Goal: Task Accomplishment & Management: Manage account settings

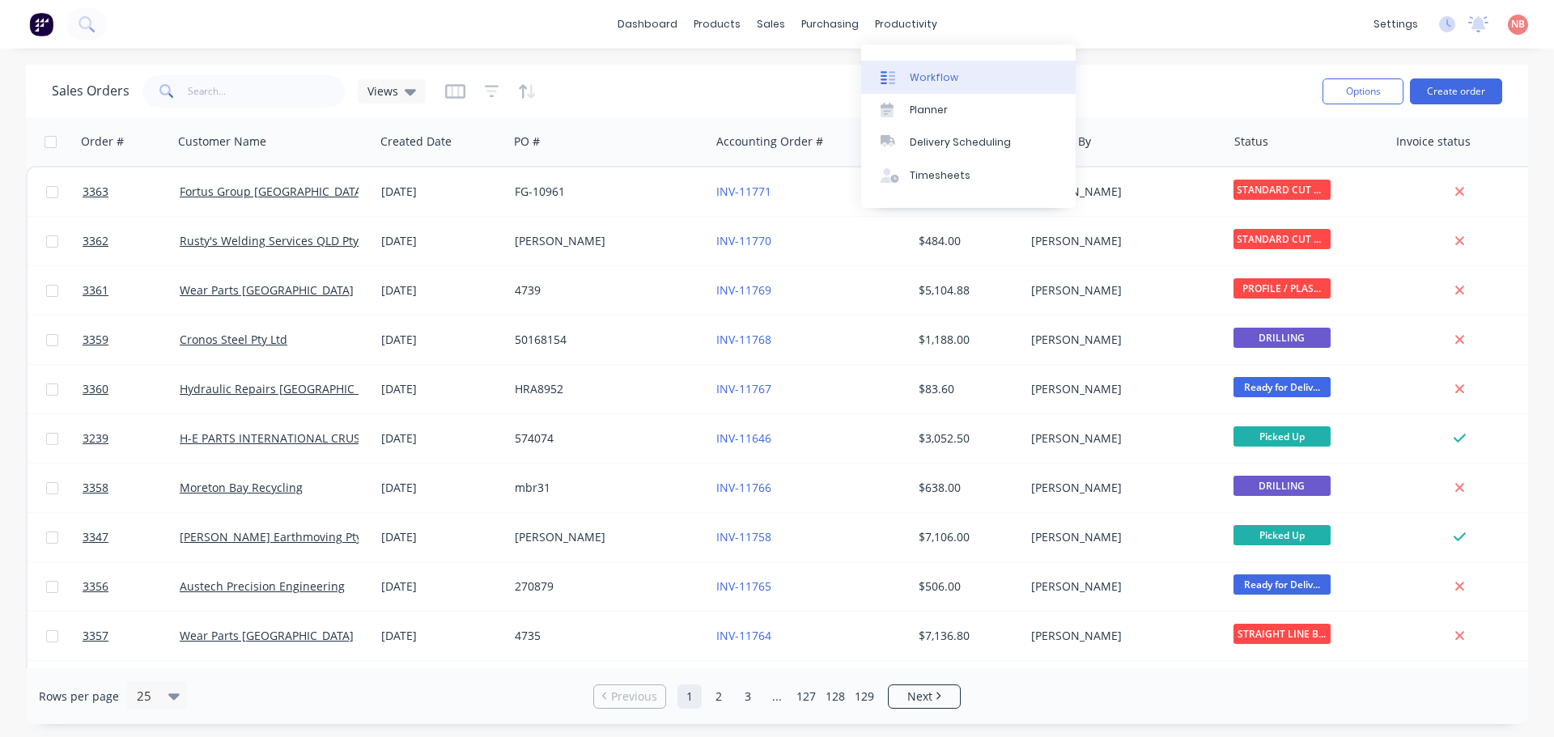
click at [907, 81] on link "Workflow" at bounding box center [968, 77] width 215 height 32
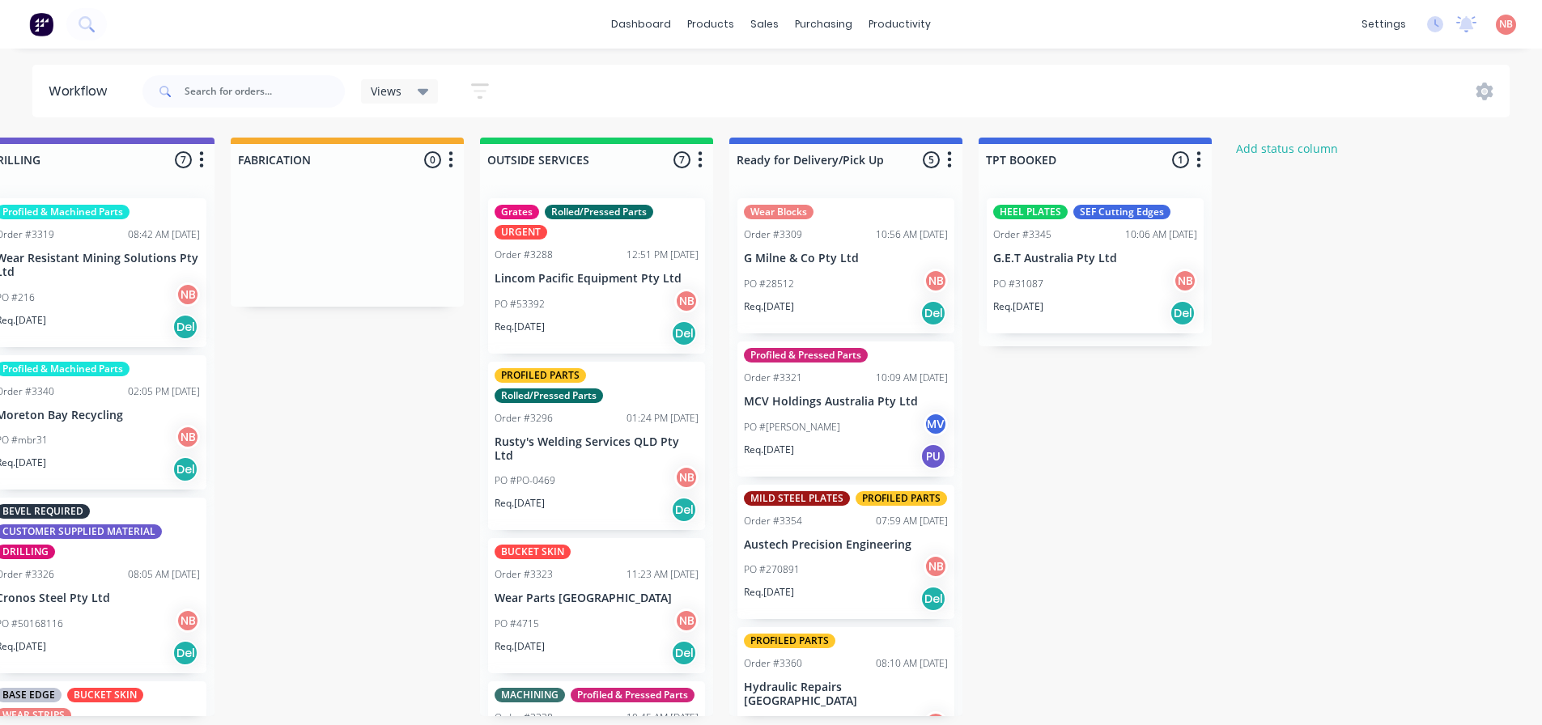
scroll to position [0, 1052]
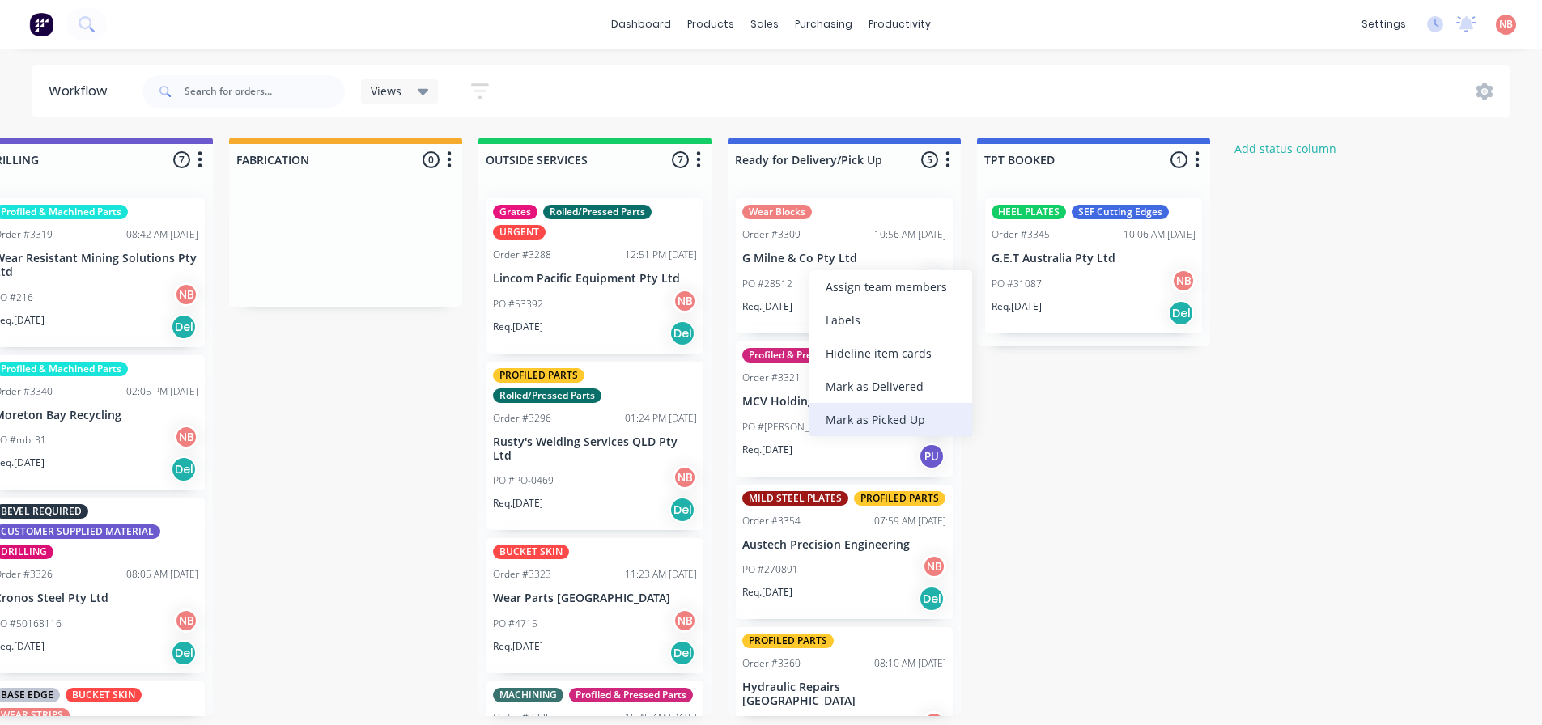
click at [854, 412] on div "Mark as Picked Up" at bounding box center [890, 419] width 163 height 33
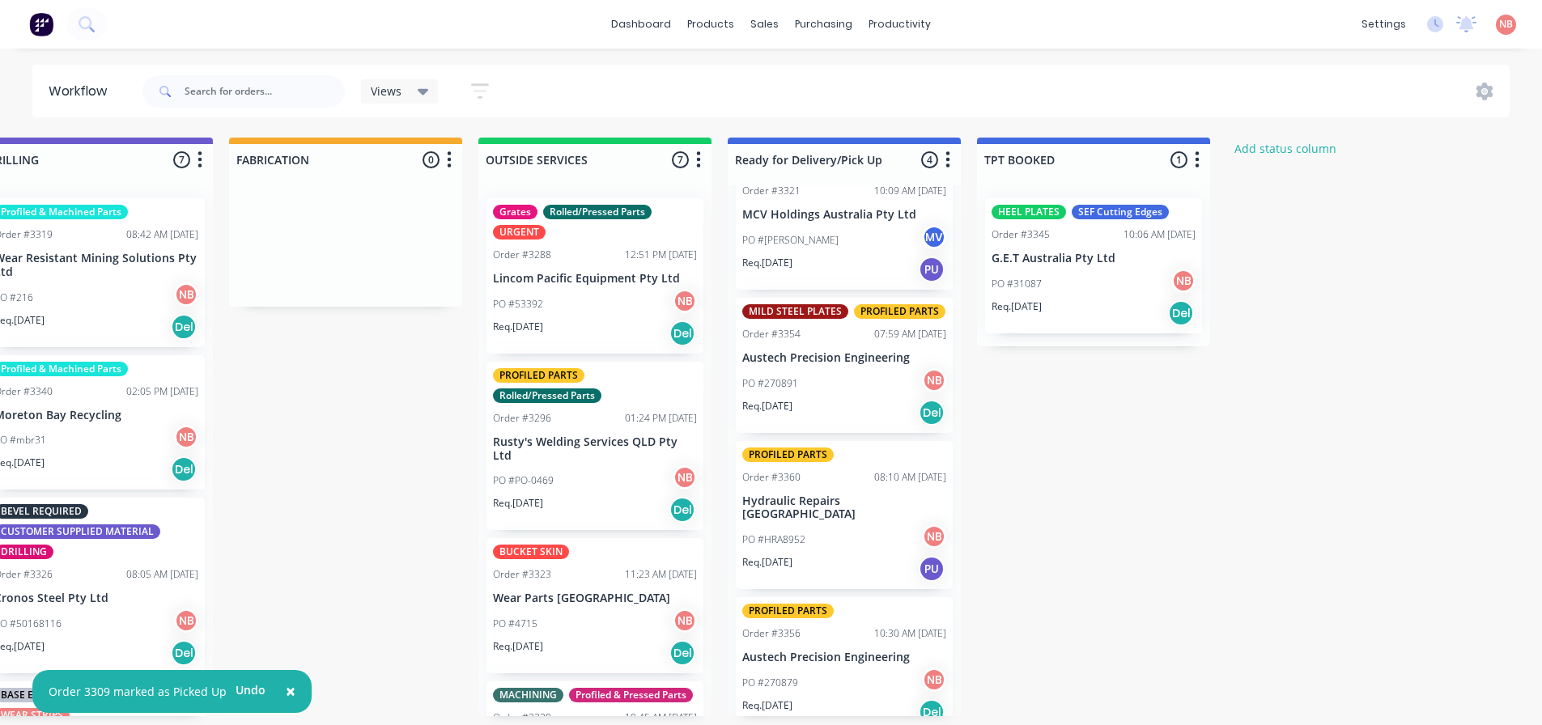
scroll to position [67, 0]
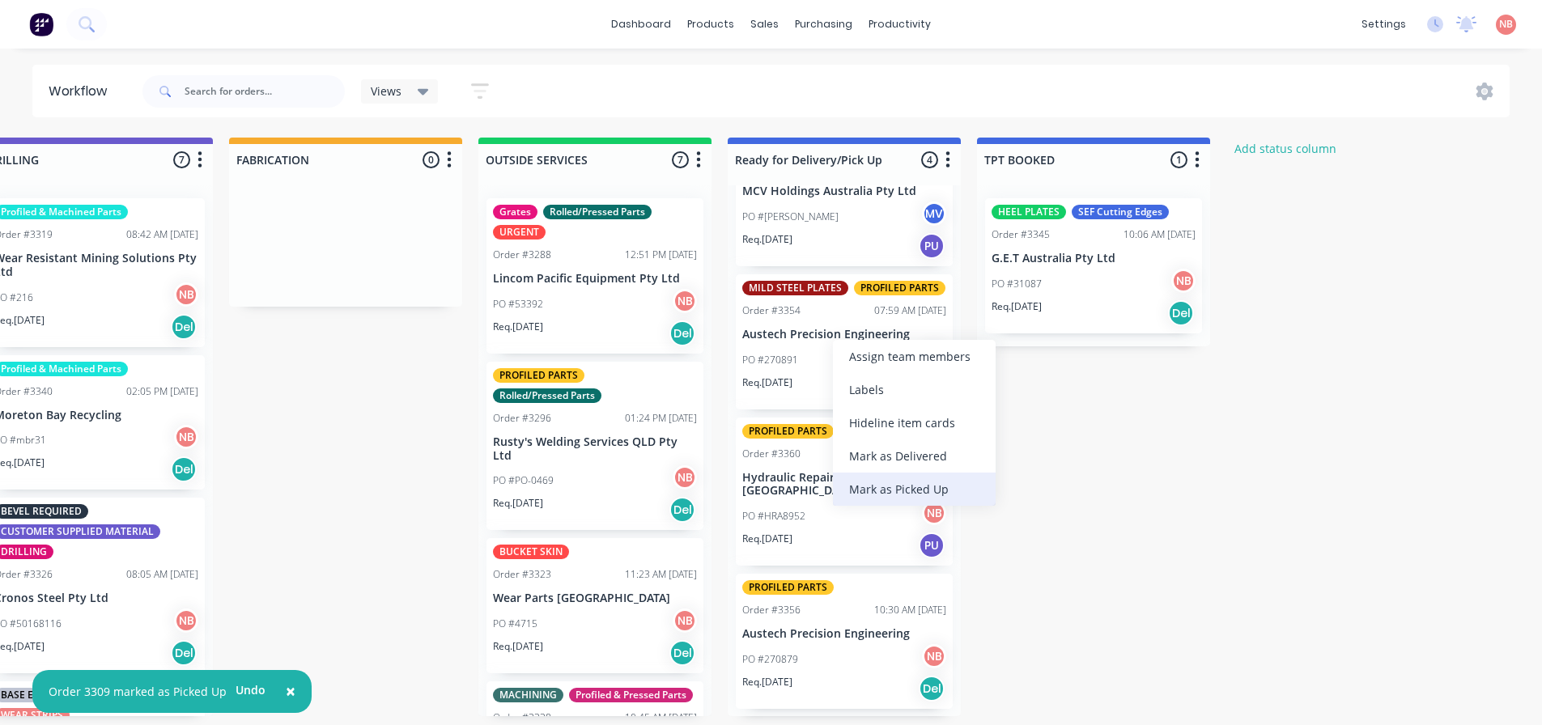
click at [866, 493] on div "Mark as Picked Up" at bounding box center [914, 489] width 163 height 33
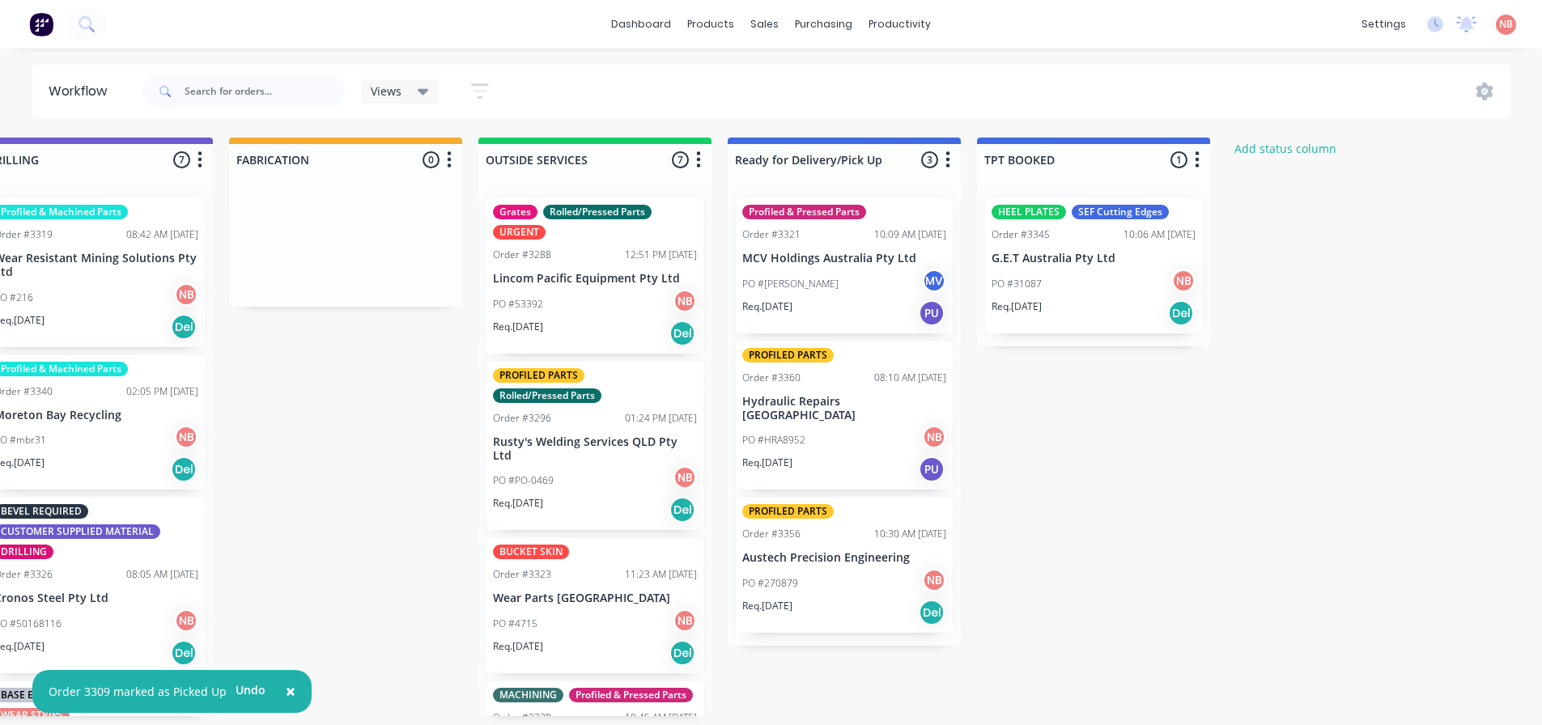
scroll to position [0, 0]
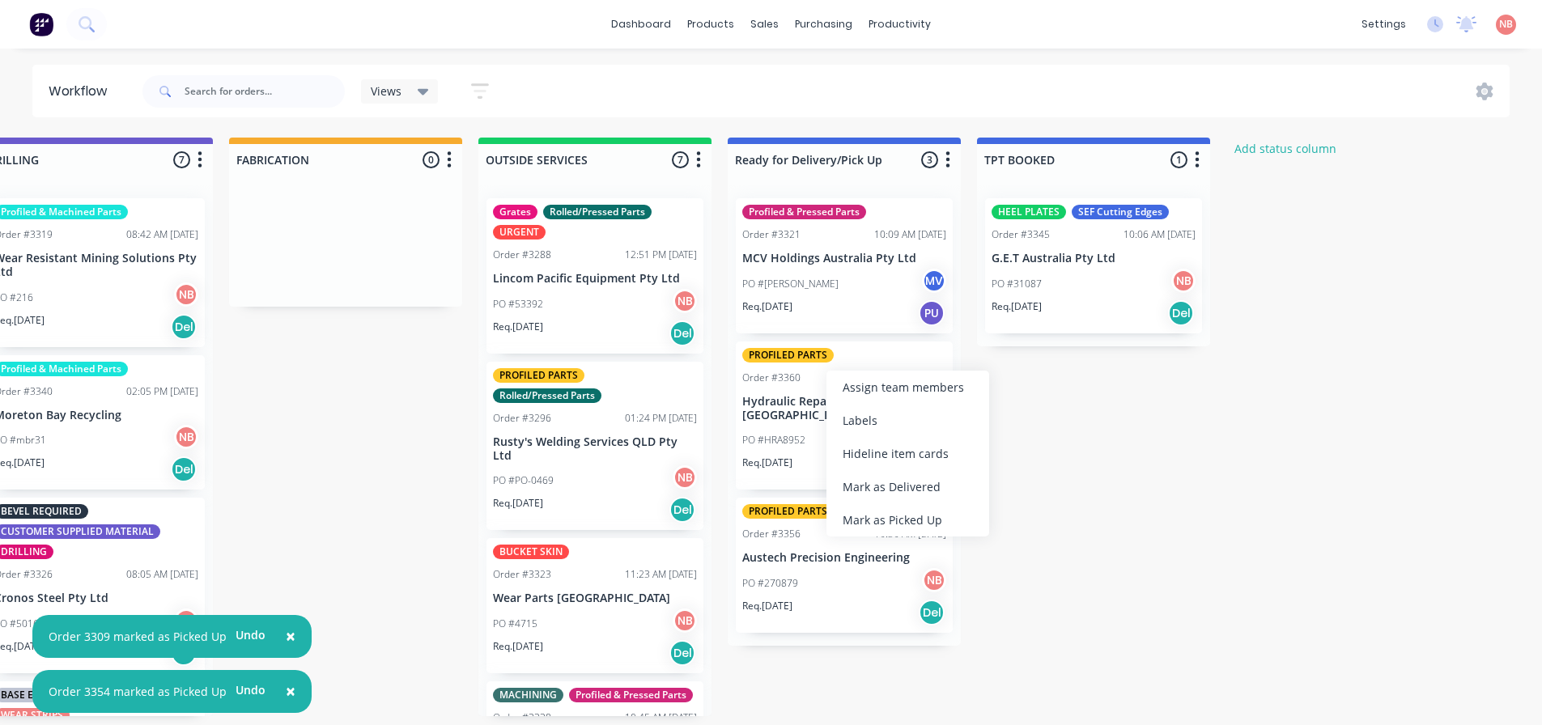
click at [847, 508] on div "Mark as Picked Up" at bounding box center [907, 519] width 163 height 33
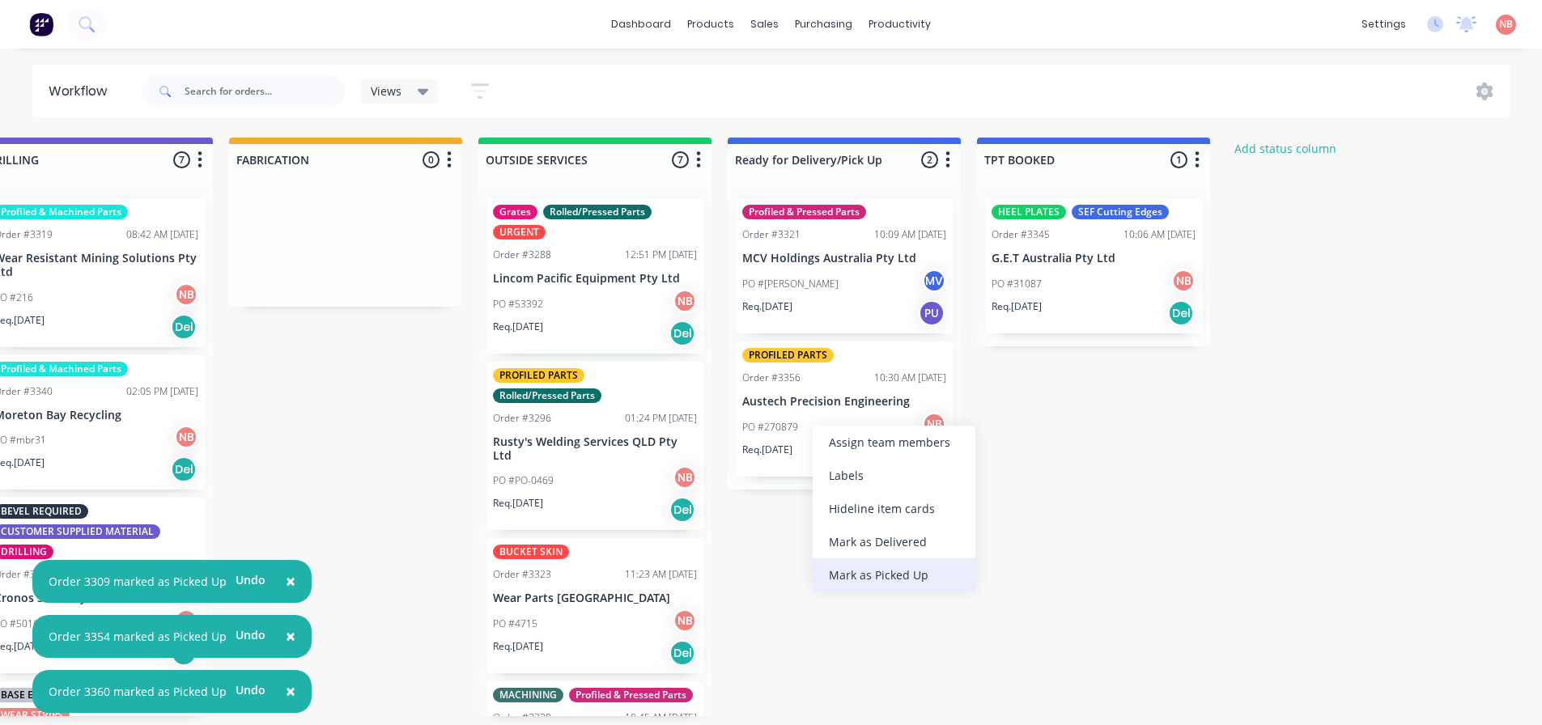
click at [853, 576] on div "Mark as Picked Up" at bounding box center [894, 575] width 163 height 33
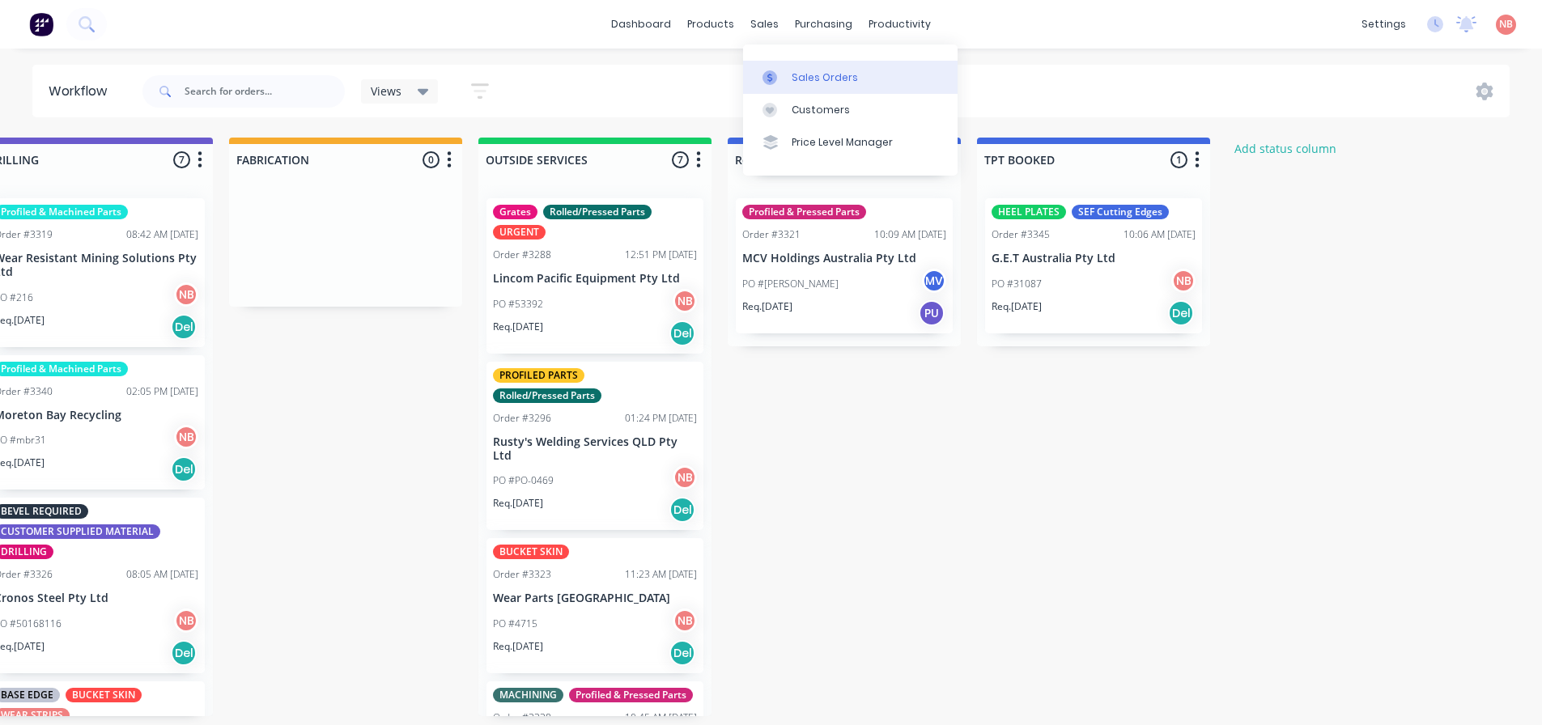
click at [799, 79] on div "Sales Orders" at bounding box center [825, 77] width 66 height 15
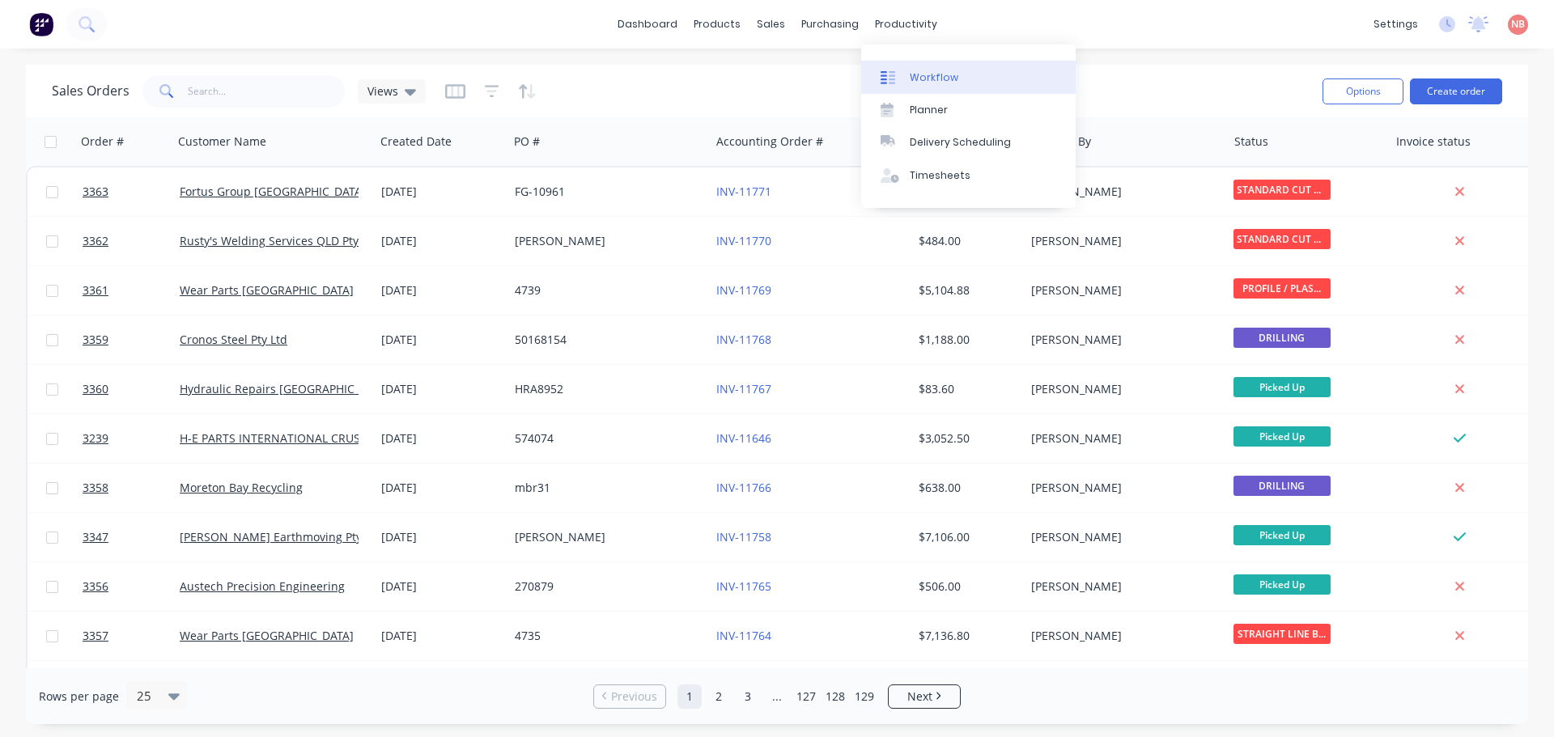
click at [907, 83] on link "Workflow" at bounding box center [968, 77] width 215 height 32
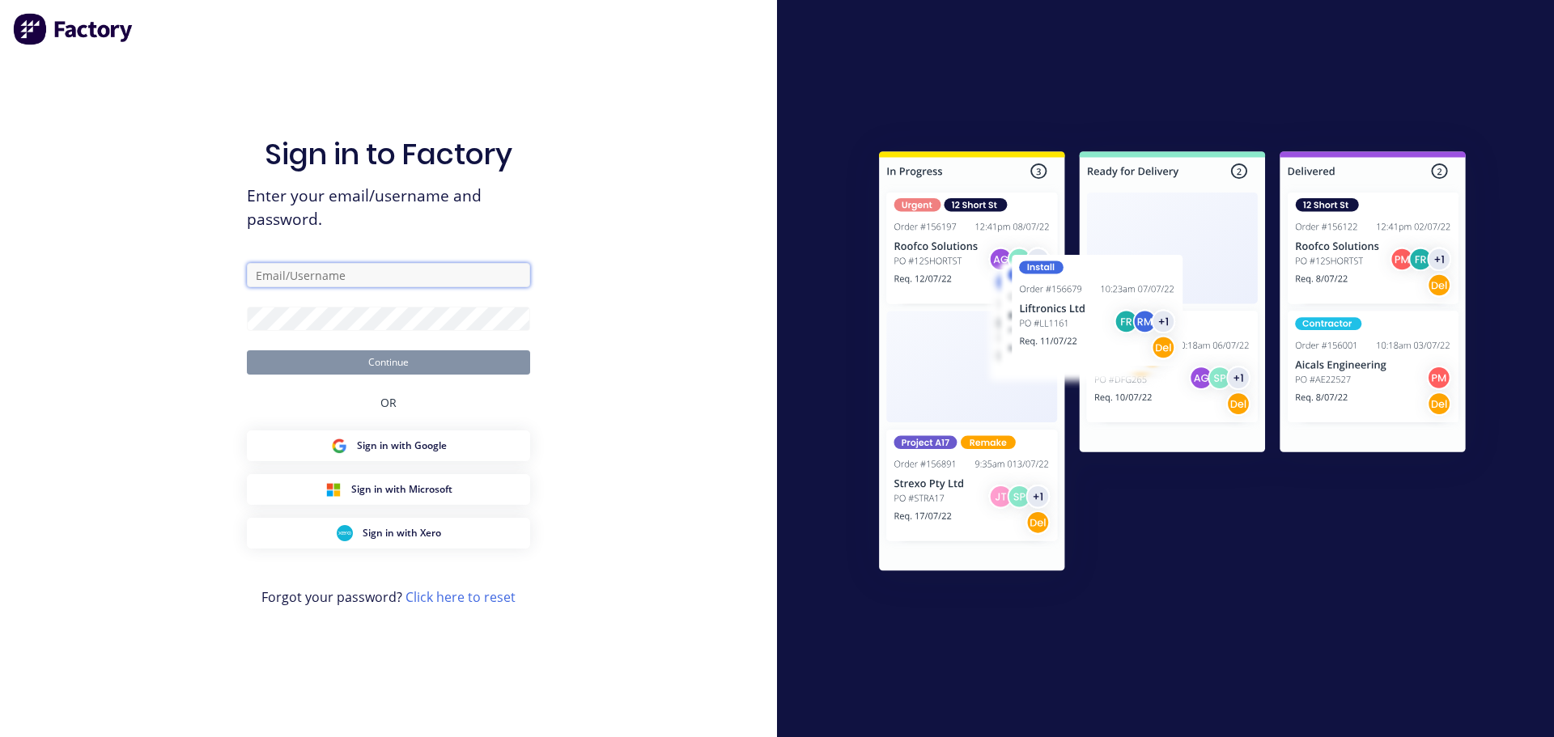
click at [406, 274] on input "text" at bounding box center [388, 275] width 283 height 24
type input "[EMAIL_ADDRESS][DOMAIN_NAME]"
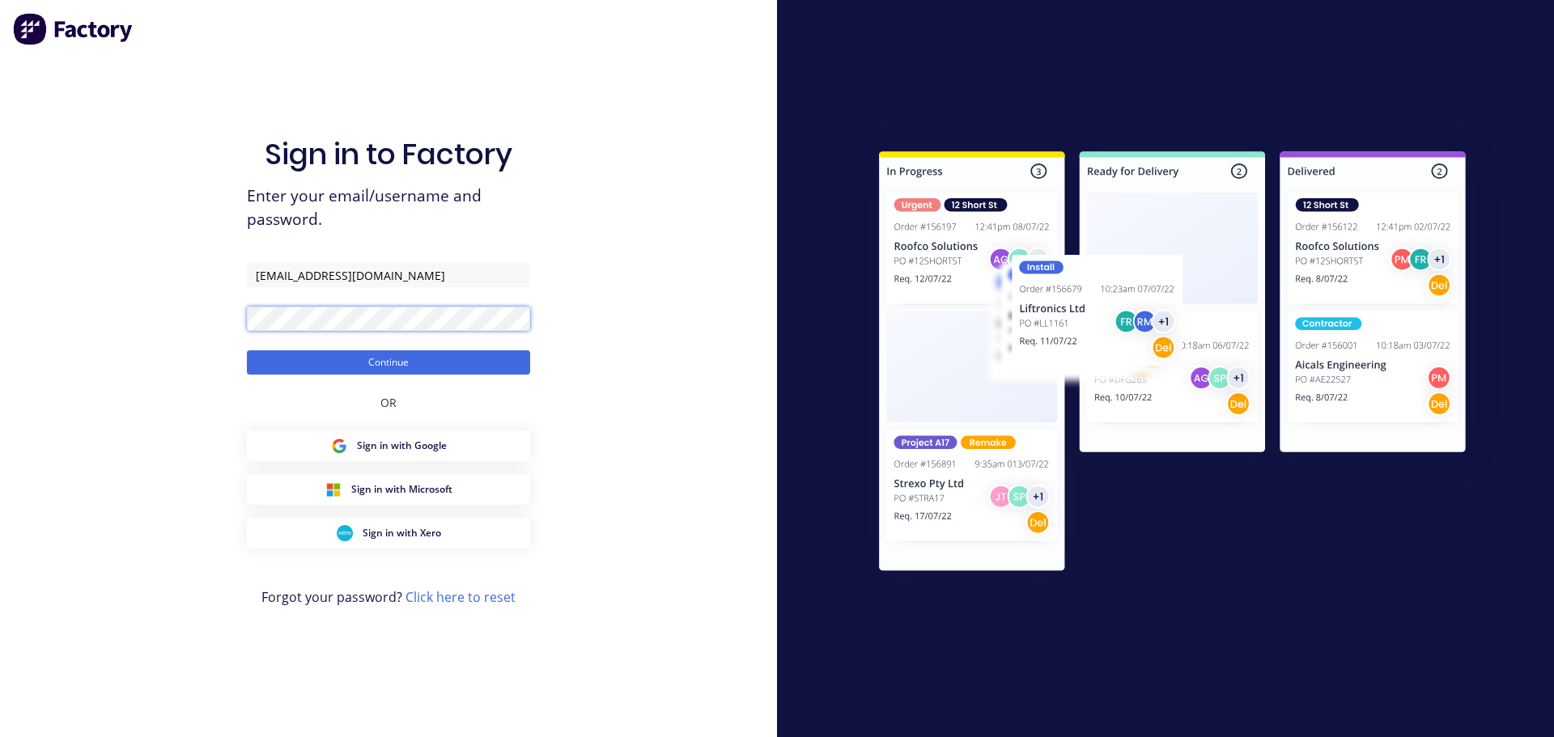
click at [247, 351] on button "Continue" at bounding box center [388, 363] width 283 height 24
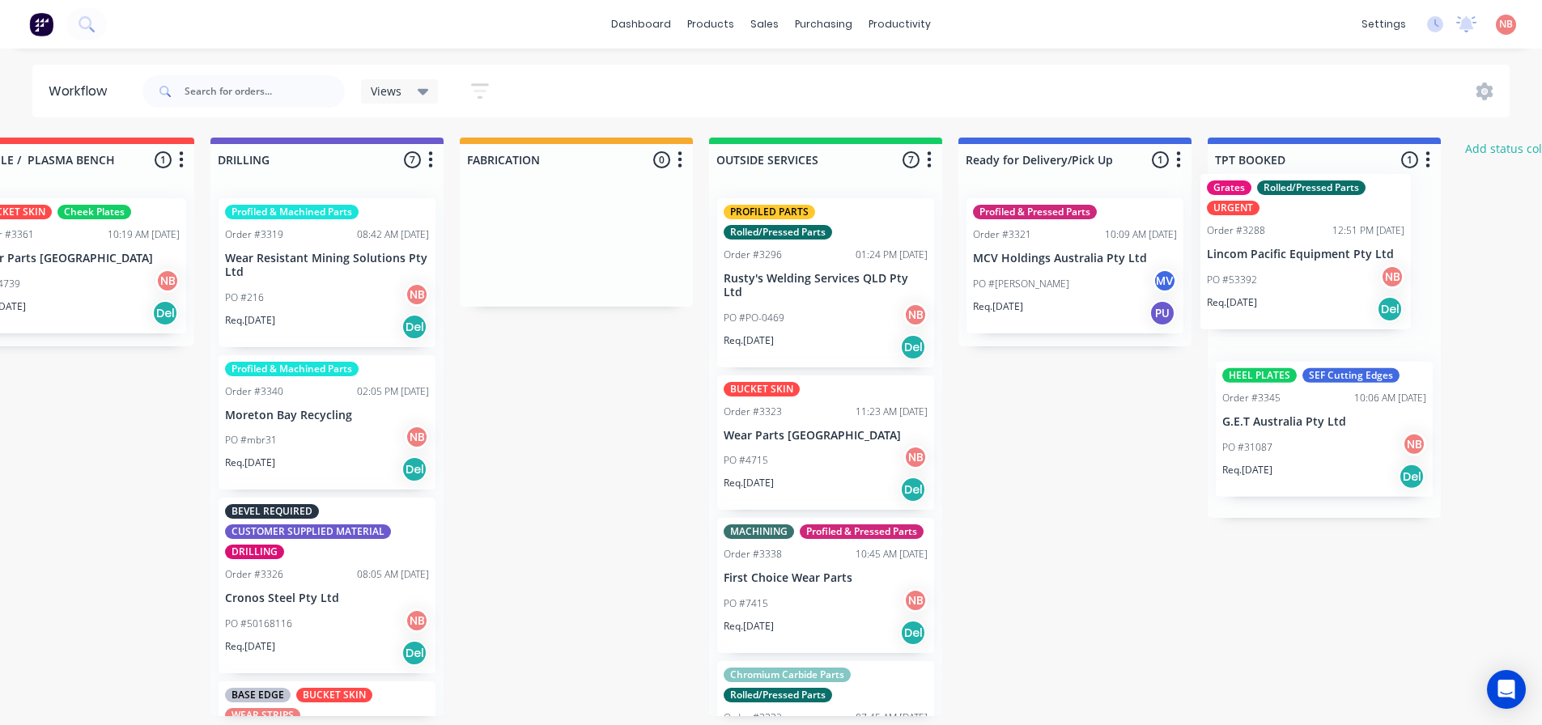
scroll to position [0, 856]
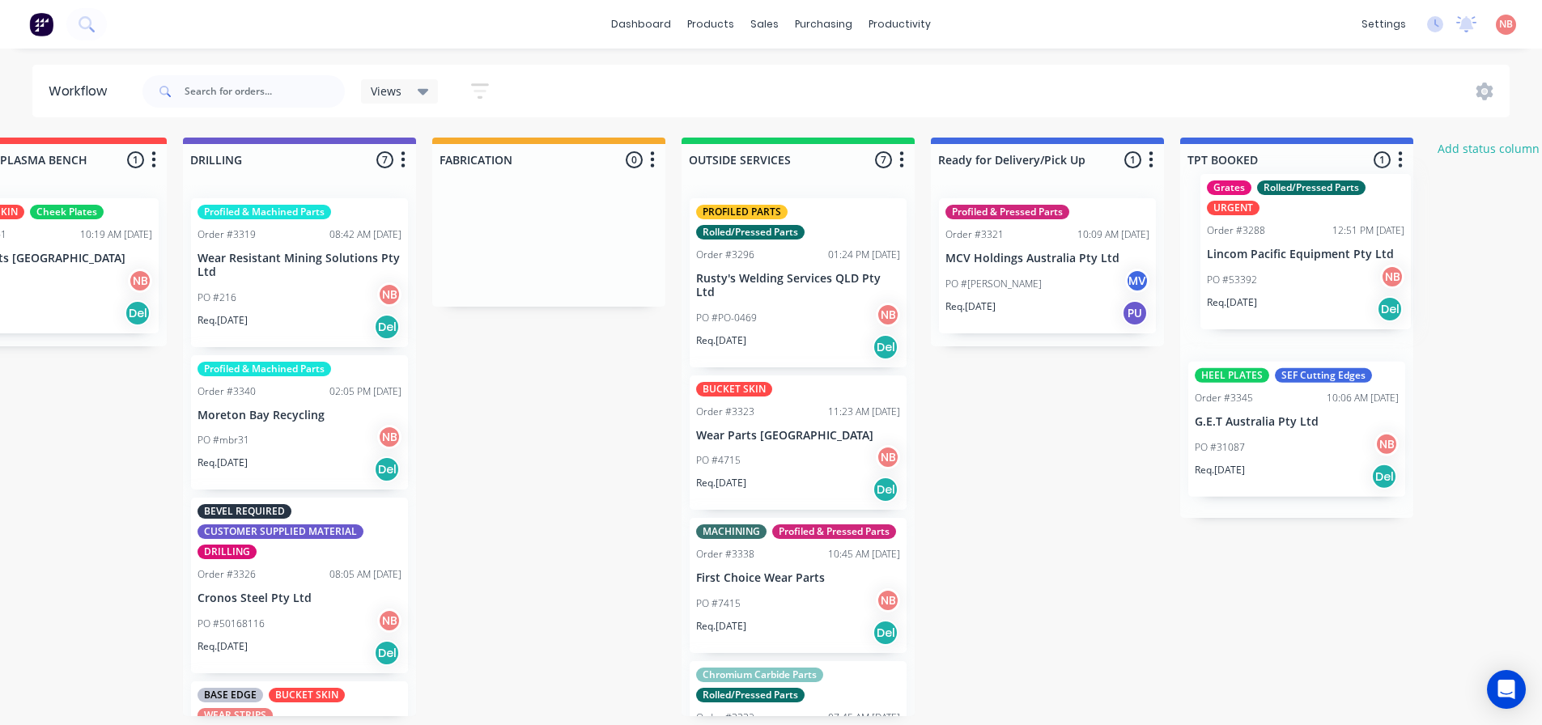
drag, startPoint x: 1018, startPoint y: 293, endPoint x: 1273, endPoint y: 266, distance: 256.4
click at [1273, 266] on div "Submitted 0 Status colour #FF69B4 hex #FF69B4 Save Cancel Summaries Total order…" at bounding box center [488, 427] width 2700 height 579
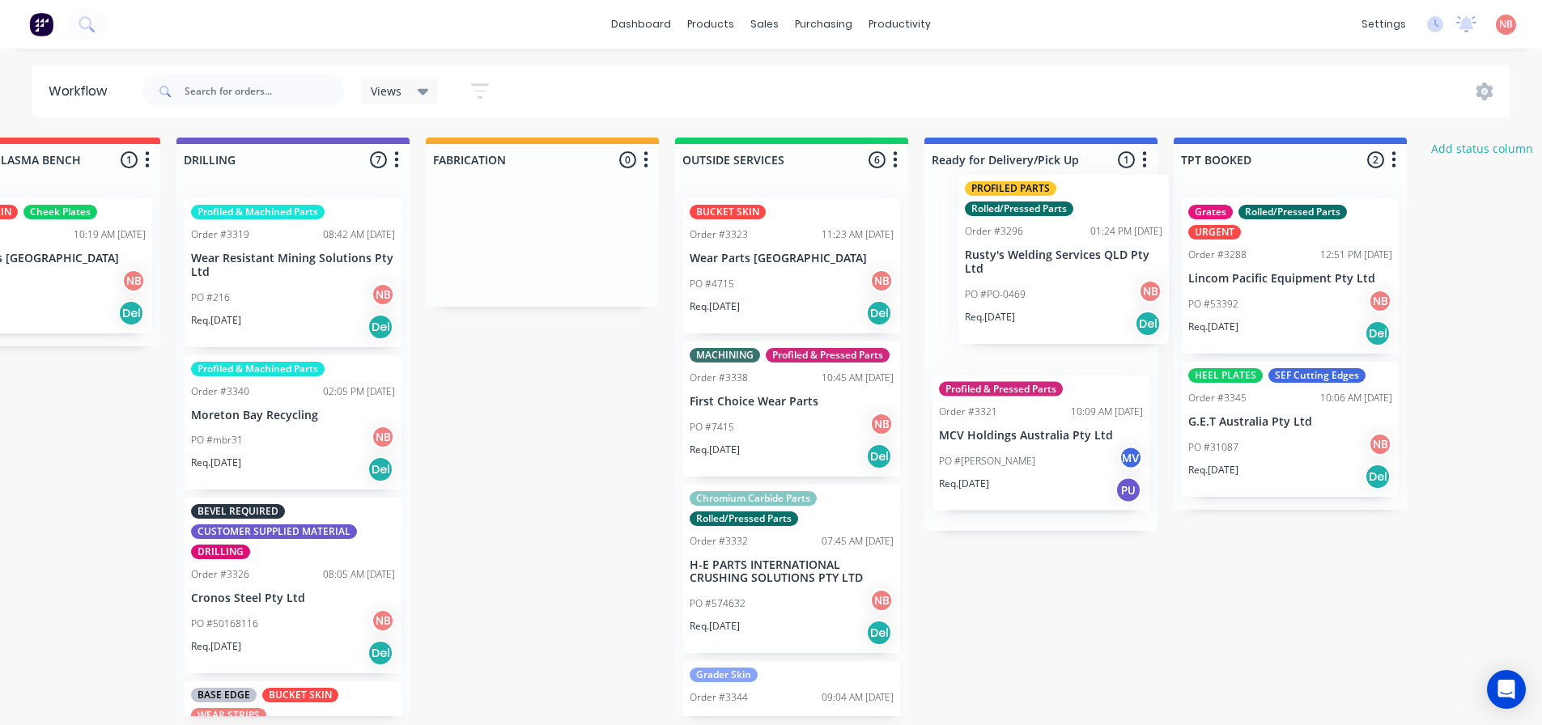
drag, startPoint x: 769, startPoint y: 267, endPoint x: 1051, endPoint y: 243, distance: 282.7
click at [1051, 243] on div "Submitted 0 Status colour #FF69B4 hex #FF69B4 Save Cancel Summaries Total order…" at bounding box center [482, 427] width 2700 height 579
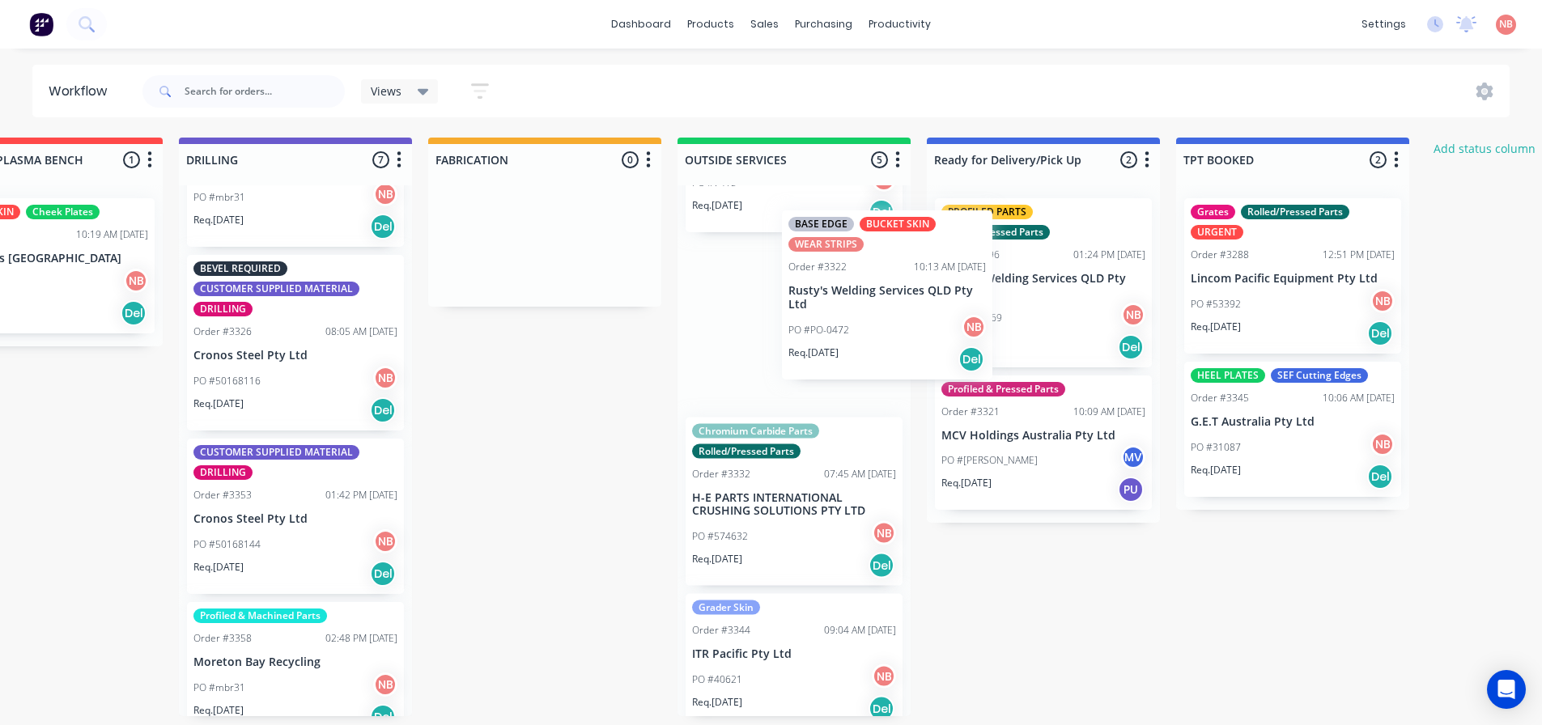
scroll to position [240, 0]
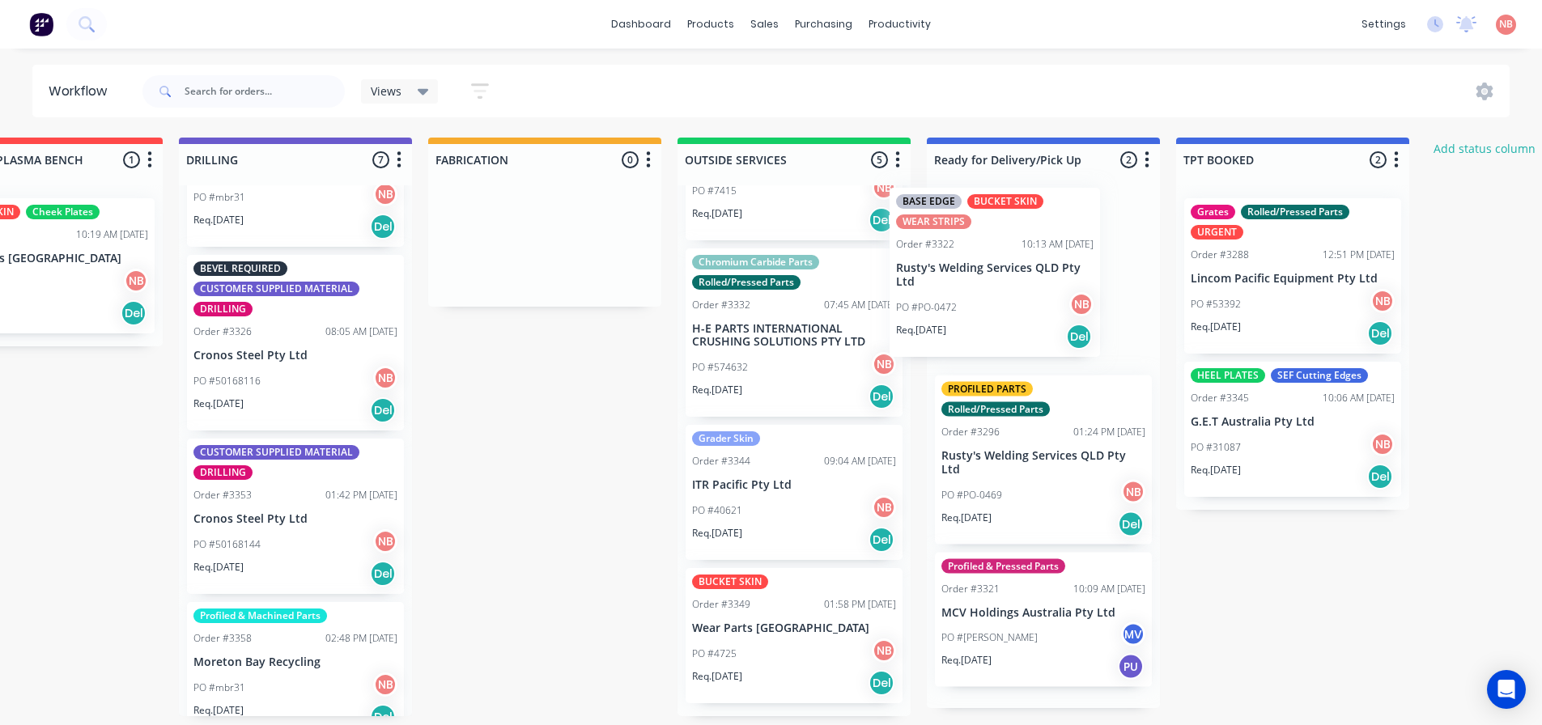
drag, startPoint x: 253, startPoint y: 485, endPoint x: 963, endPoint y: 232, distance: 753.8
click at [963, 232] on div "Submitted 0 Status colour #FF69B4 hex #FF69B4 Save Cancel Summaries Total order…" at bounding box center [485, 427] width 2700 height 579
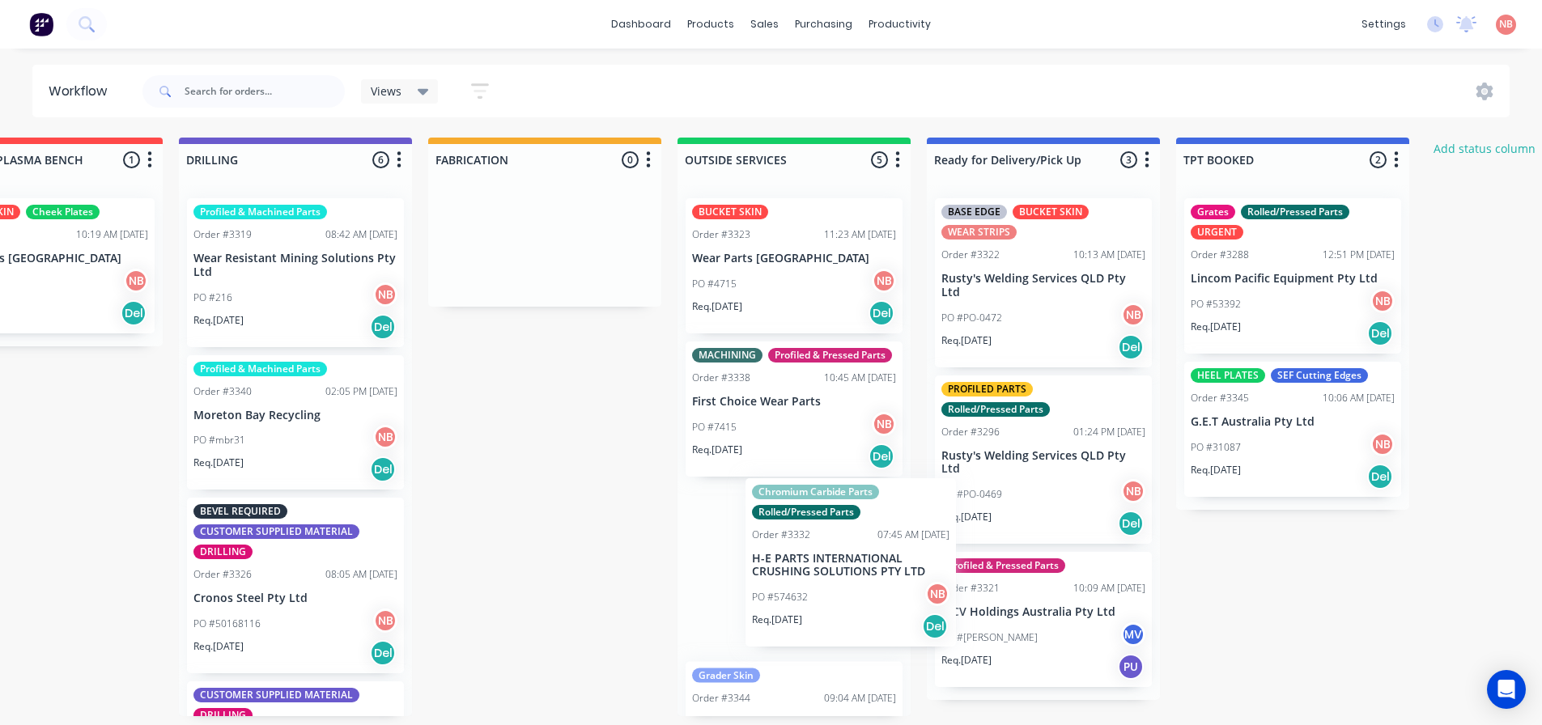
scroll to position [3, 853]
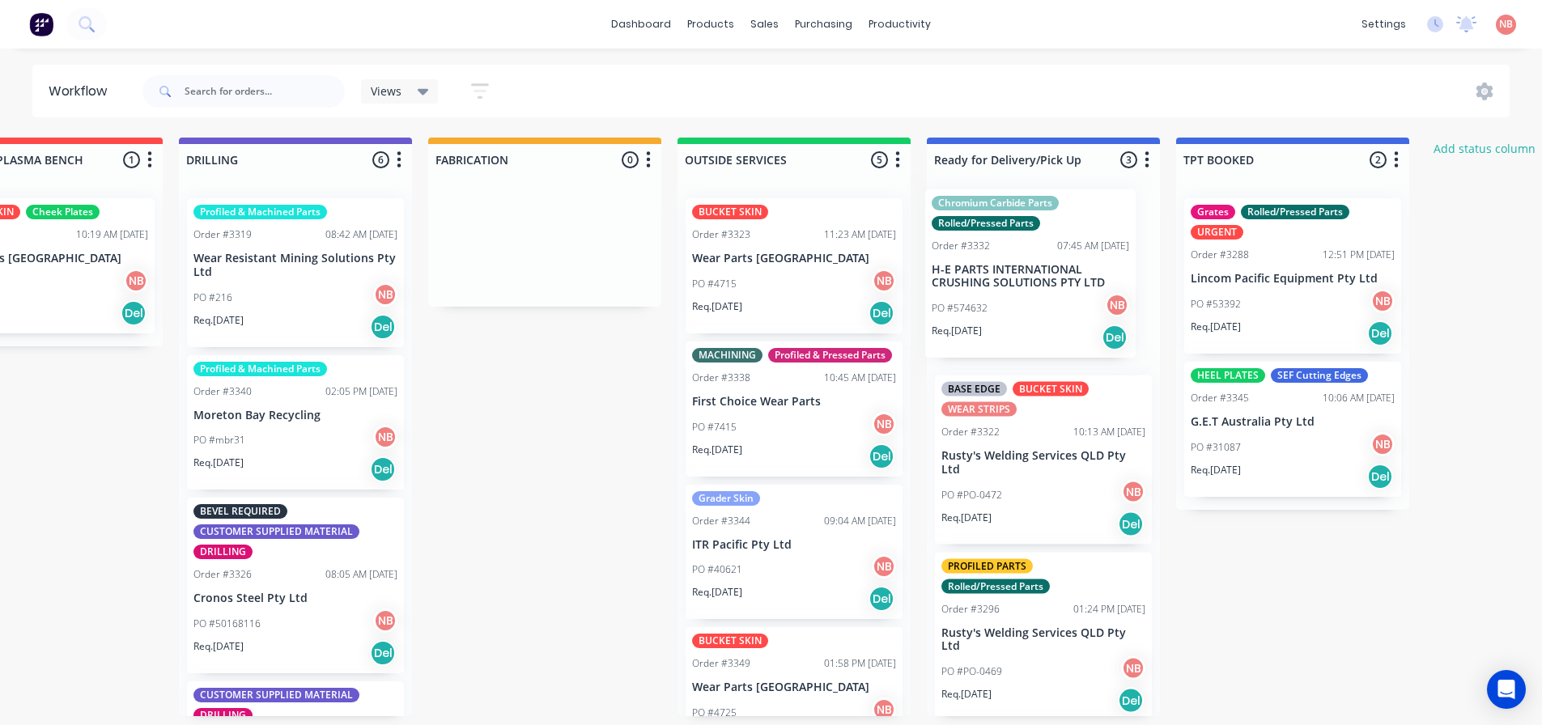
drag, startPoint x: 766, startPoint y: 577, endPoint x: 1014, endPoint y: 232, distance: 425.7
click at [1014, 232] on div "Submitted 0 Status colour #FF69B4 hex #FF69B4 Save Cancel Summaries Total order…" at bounding box center [485, 427] width 2700 height 579
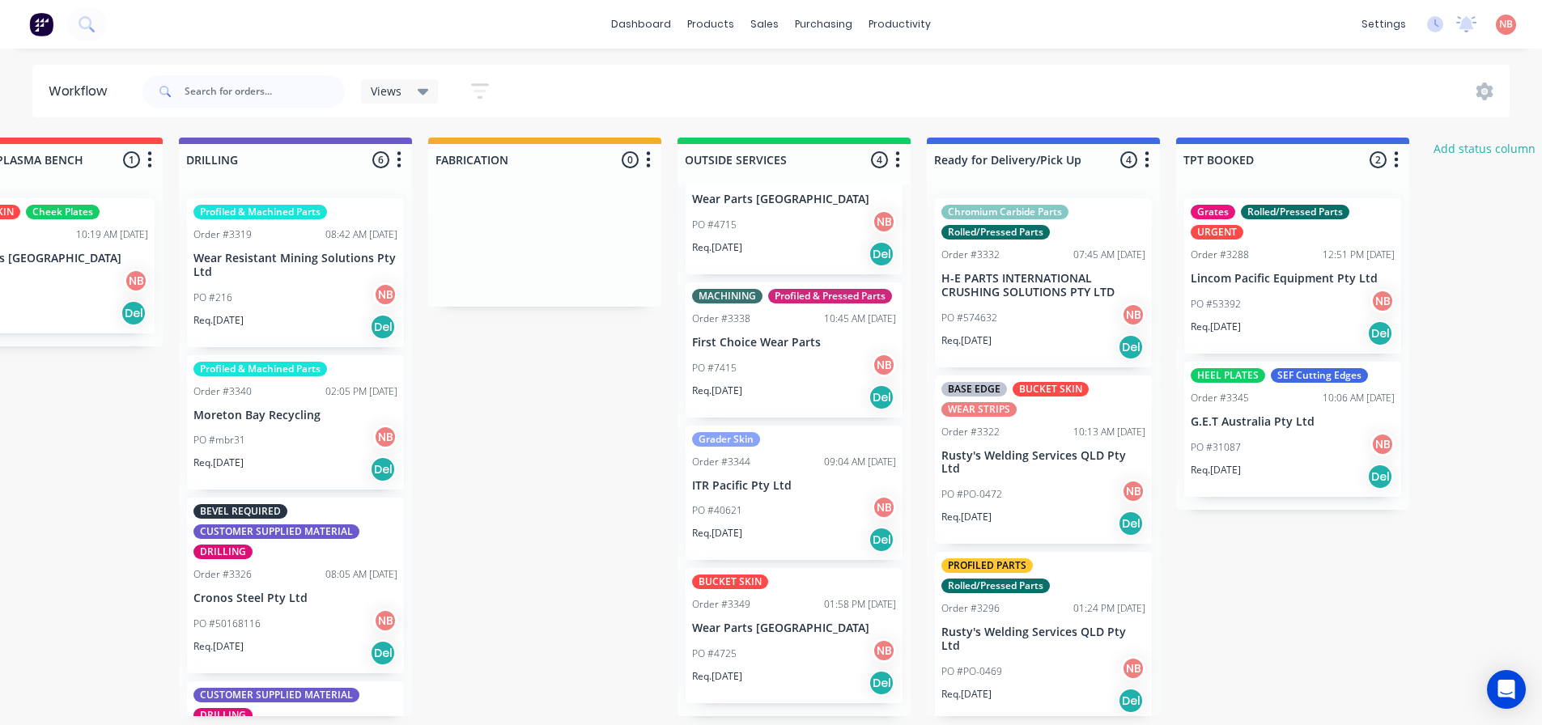
scroll to position [0, 0]
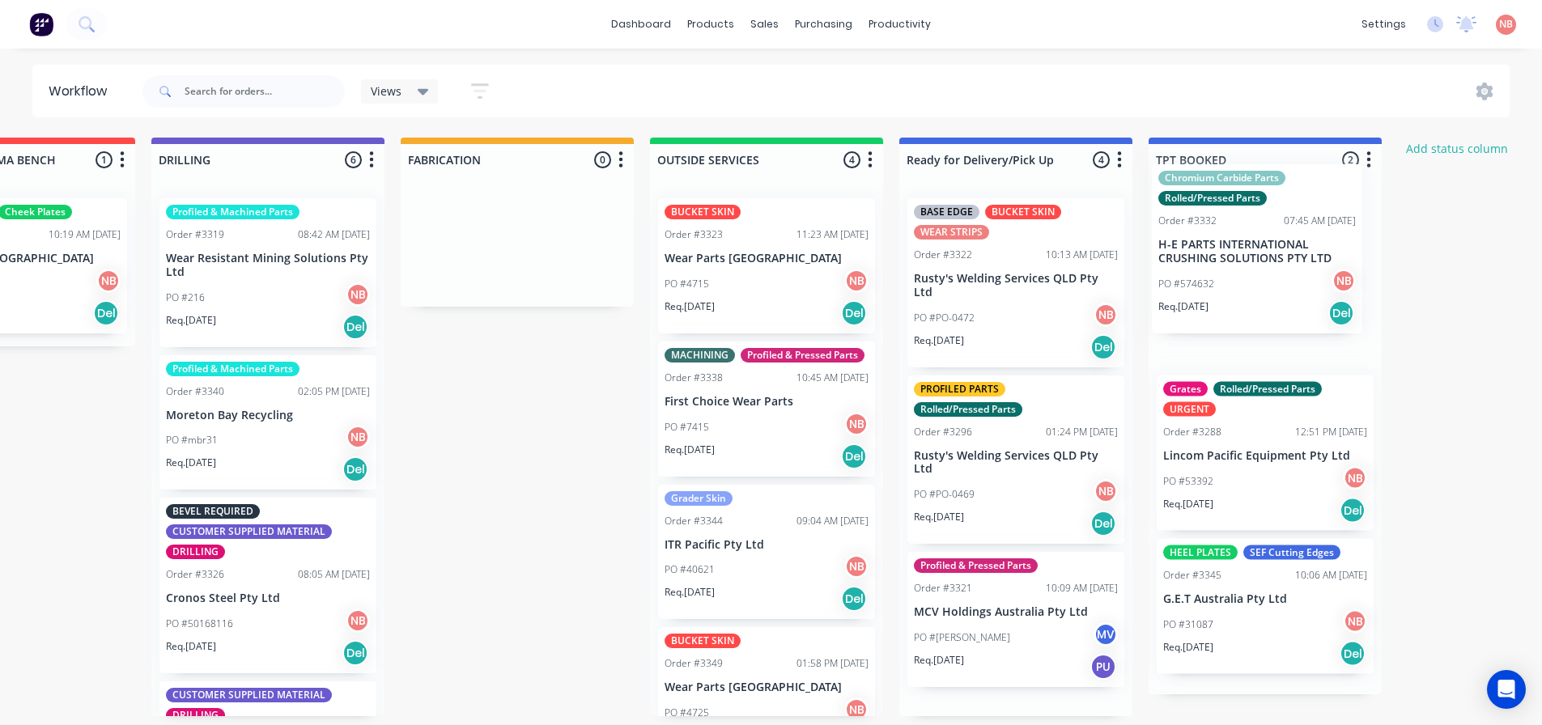
drag, startPoint x: 1017, startPoint y: 326, endPoint x: 1244, endPoint y: 295, distance: 229.6
click at [1244, 295] on div "Submitted 0 Status colour #FF69B4 hex #FF69B4 Save Cancel Summaries Total order…" at bounding box center [457, 427] width 2700 height 579
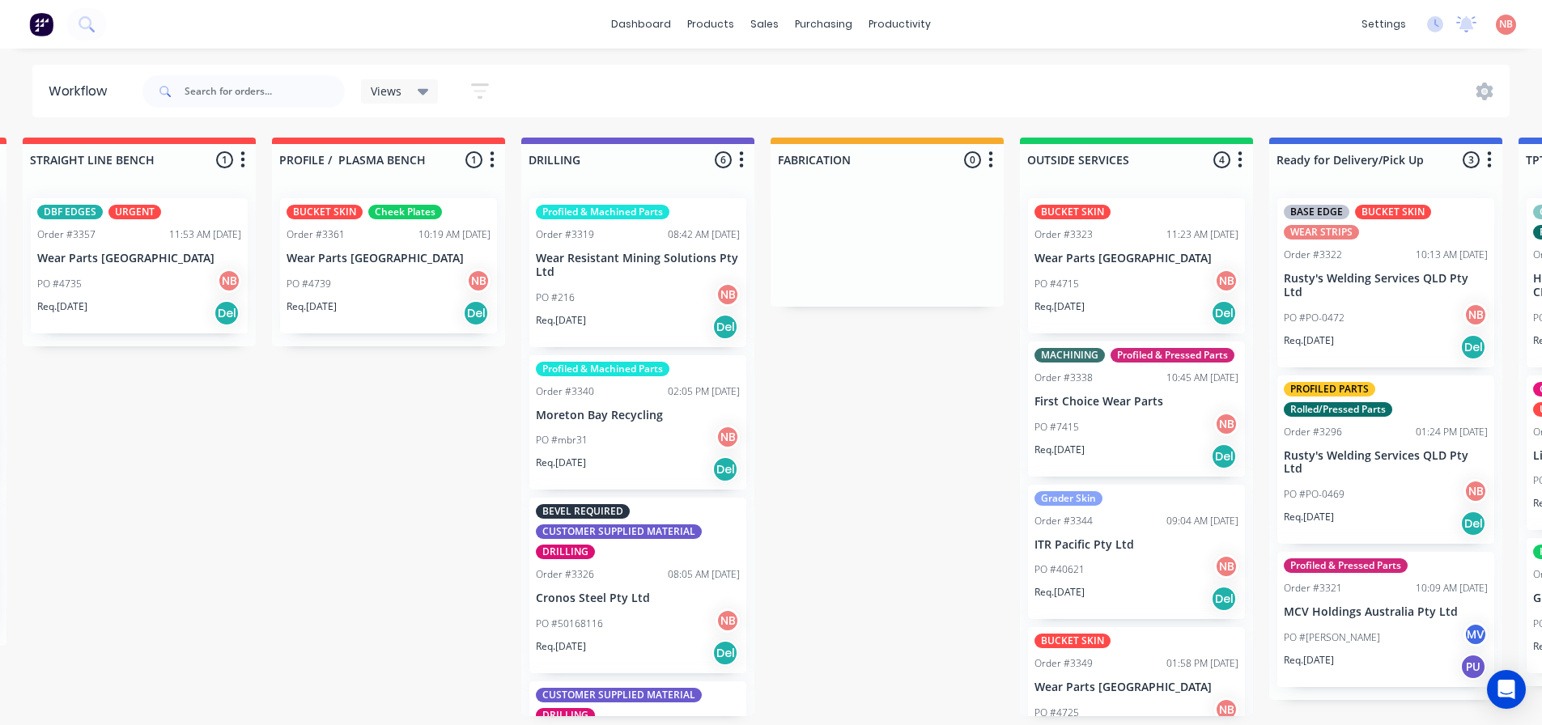
scroll to position [0, 511]
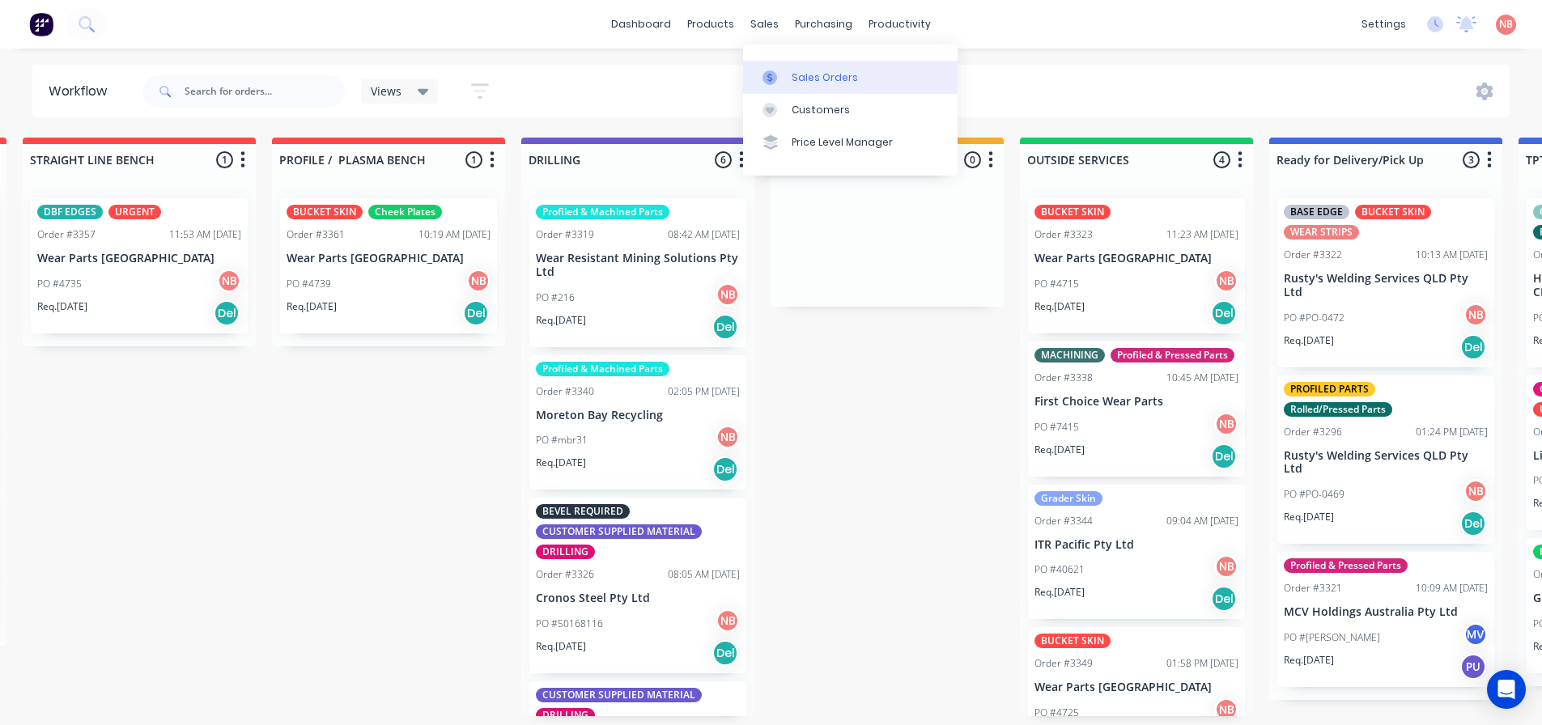
click at [786, 65] on link "Sales Orders" at bounding box center [850, 77] width 215 height 32
